Goal: Check status: Check status

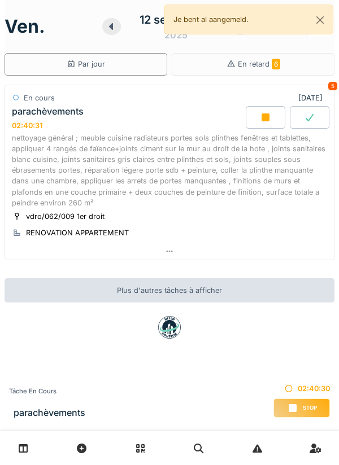
click at [13, 445] on link at bounding box center [23, 448] width 29 height 27
click at [255, 118] on div at bounding box center [266, 117] width 40 height 23
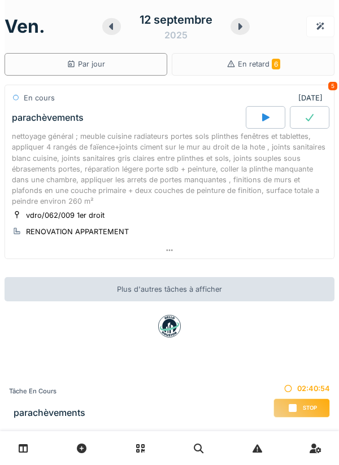
click at [126, 352] on div "[DATE] Par jour En retard 6 En cours [DATE] 5 parachèvements nettoyage général …" at bounding box center [169, 232] width 339 height 465
click at [249, 33] on div "[DATE]" at bounding box center [175, 26] width 147 height 35
click at [247, 28] on div at bounding box center [239, 26] width 19 height 17
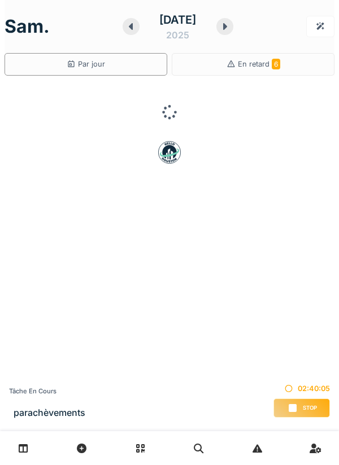
click at [234, 30] on div "[DATE]" at bounding box center [177, 26] width 111 height 35
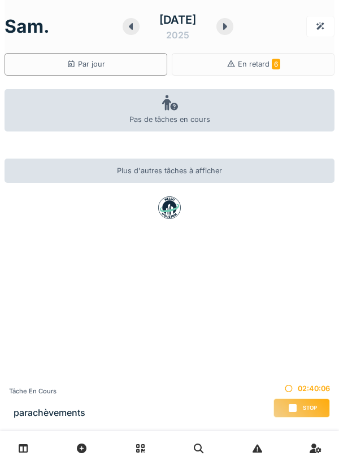
click at [230, 29] on icon at bounding box center [224, 26] width 11 height 9
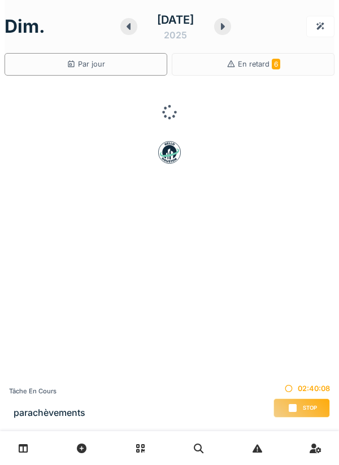
click at [231, 23] on div "[DATE]" at bounding box center [175, 26] width 111 height 35
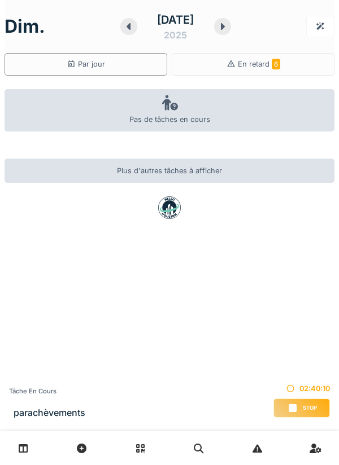
click at [231, 29] on div "[DATE]" at bounding box center [175, 26] width 111 height 35
click at [228, 28] on icon at bounding box center [222, 26] width 11 height 9
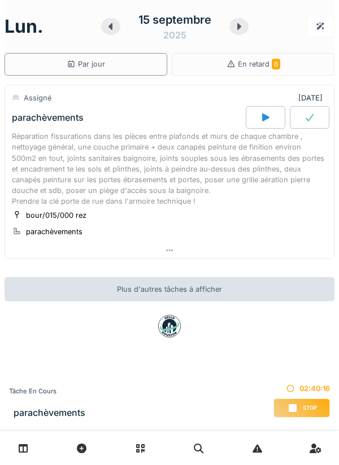
click at [261, 116] on icon at bounding box center [265, 117] width 11 height 9
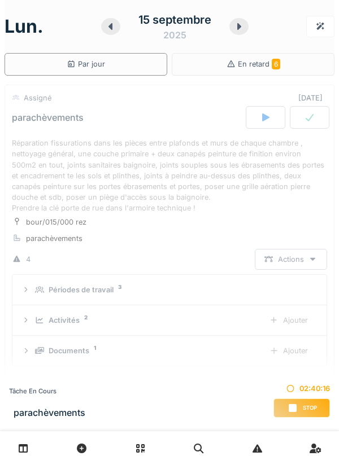
scroll to position [40, 0]
